Goal: Task Accomplishment & Management: Complete application form

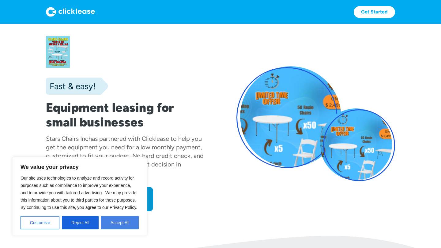
click at [123, 226] on button "Accept All" at bounding box center [120, 222] width 38 height 13
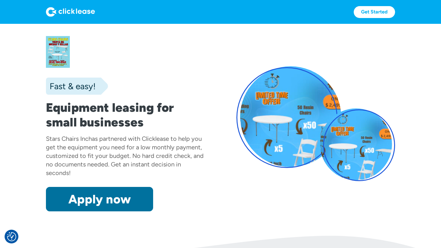
click at [136, 201] on link "Apply now" at bounding box center [99, 199] width 107 height 24
